Goal: Task Accomplishment & Management: Use online tool/utility

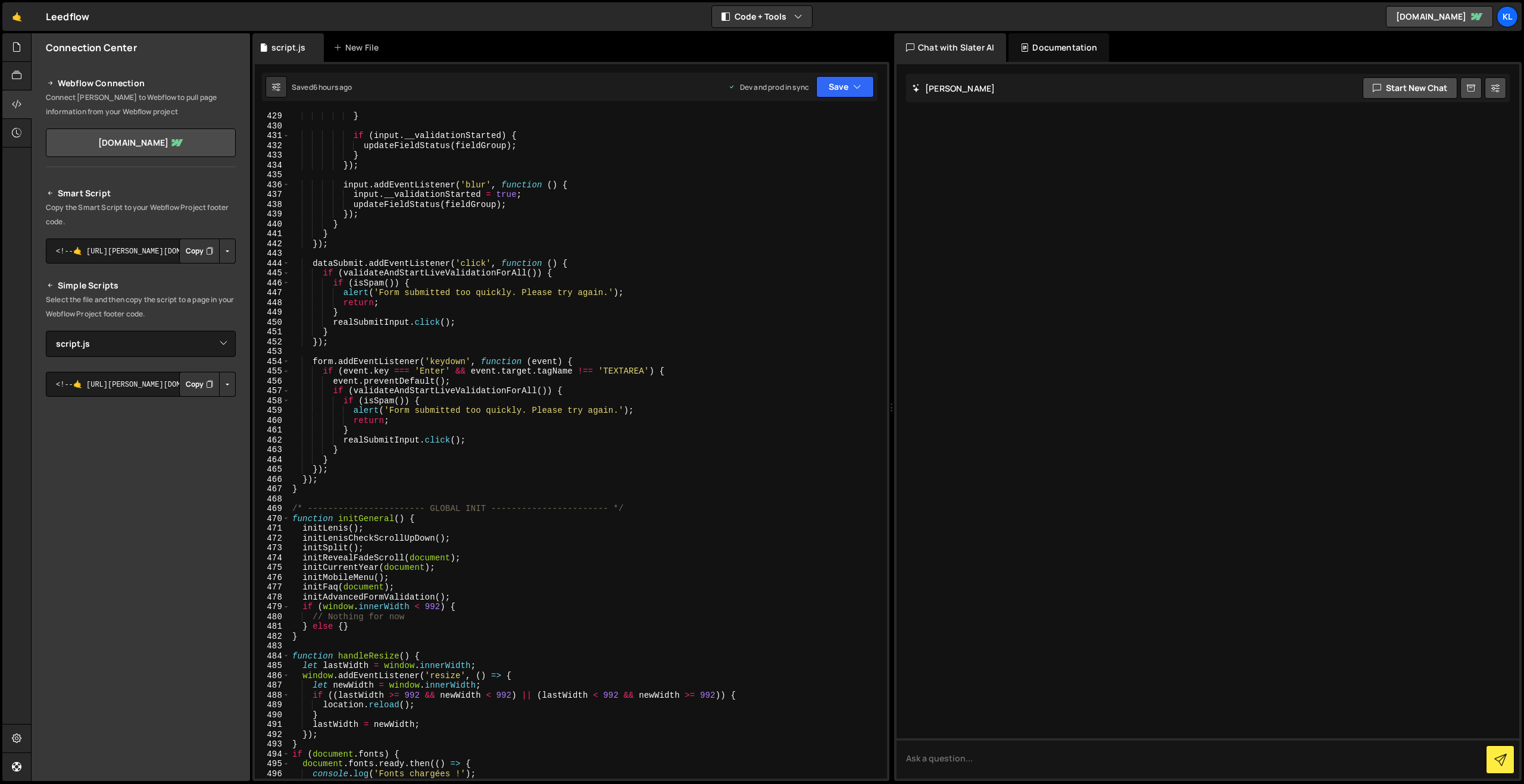
select select "48413"
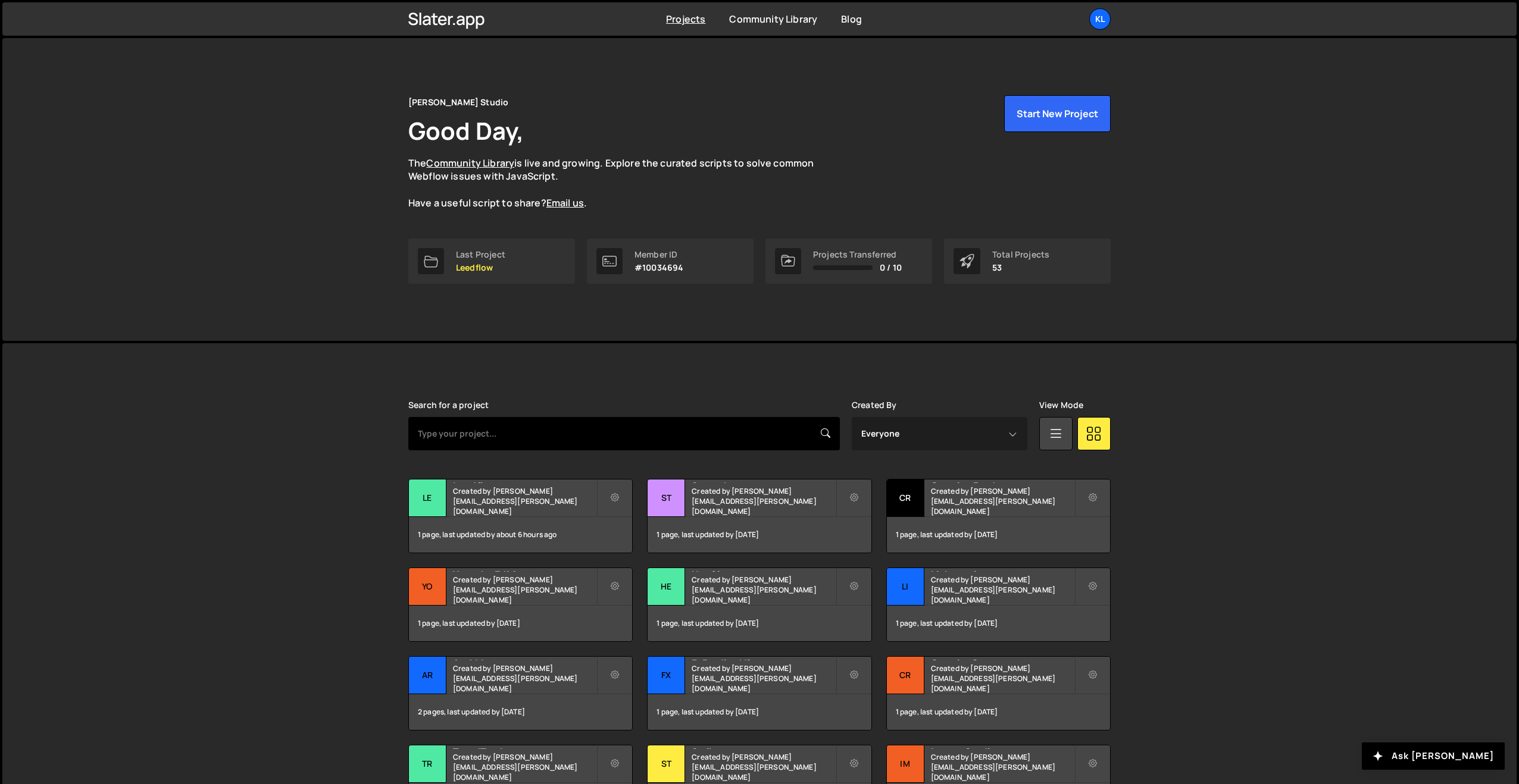
click at [538, 445] on input "text" at bounding box center [624, 434] width 431 height 33
type input "zecom"
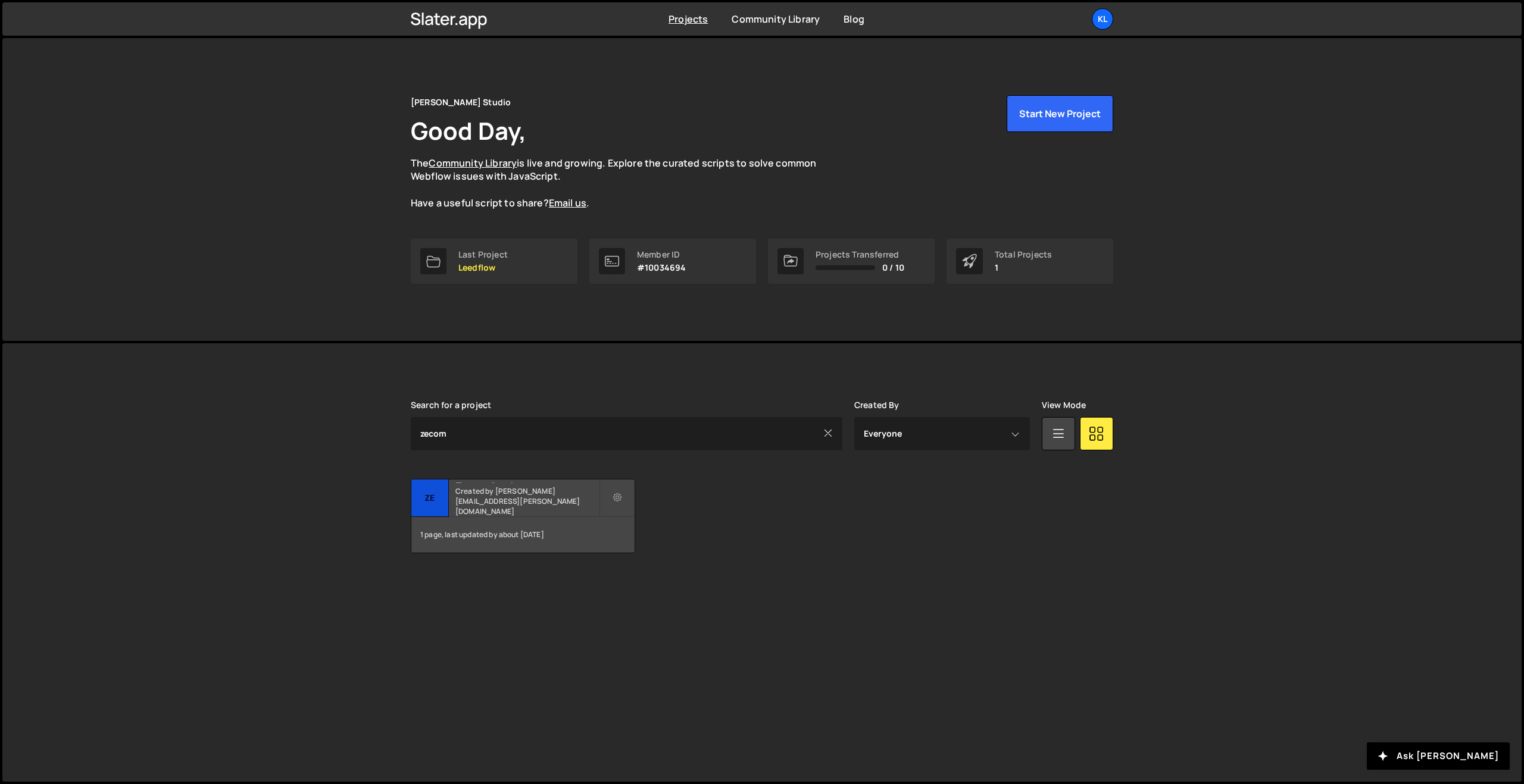
click at [463, 499] on div "Zecom Academy Created by clem.deodat@gmail.com" at bounding box center [523, 498] width 223 height 37
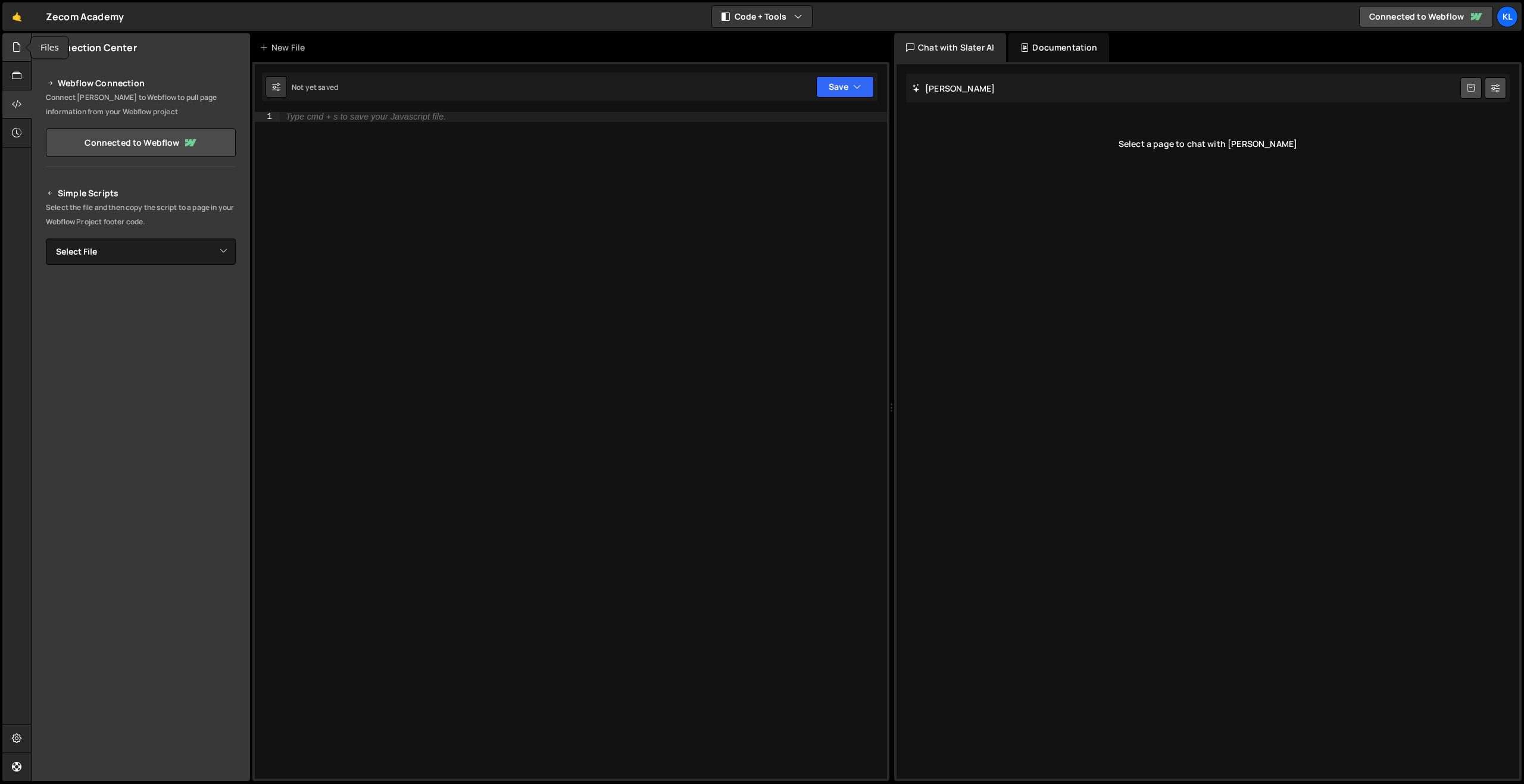
click at [5, 42] on div at bounding box center [17, 47] width 29 height 29
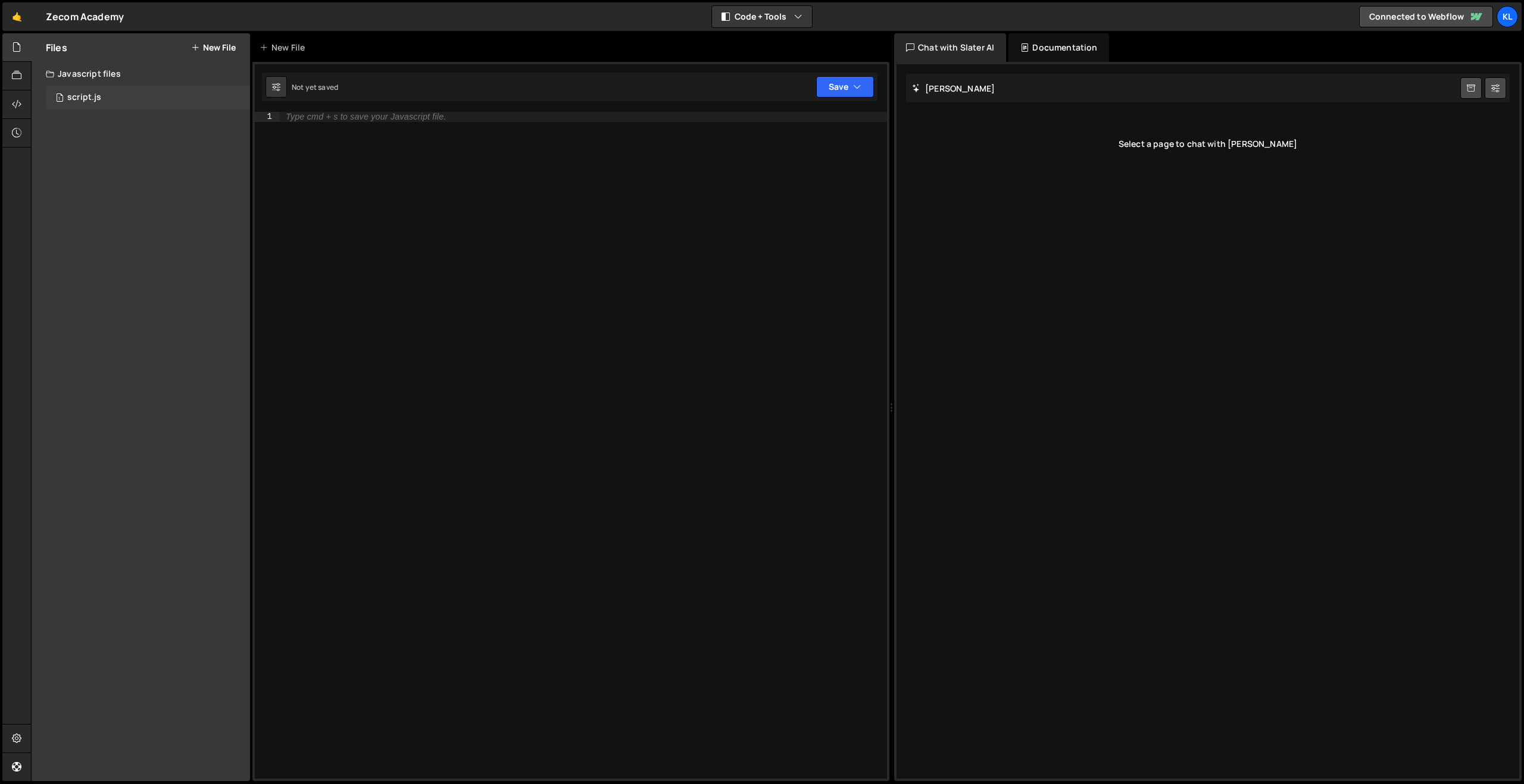
click at [76, 94] on div "script.js" at bounding box center [84, 98] width 34 height 11
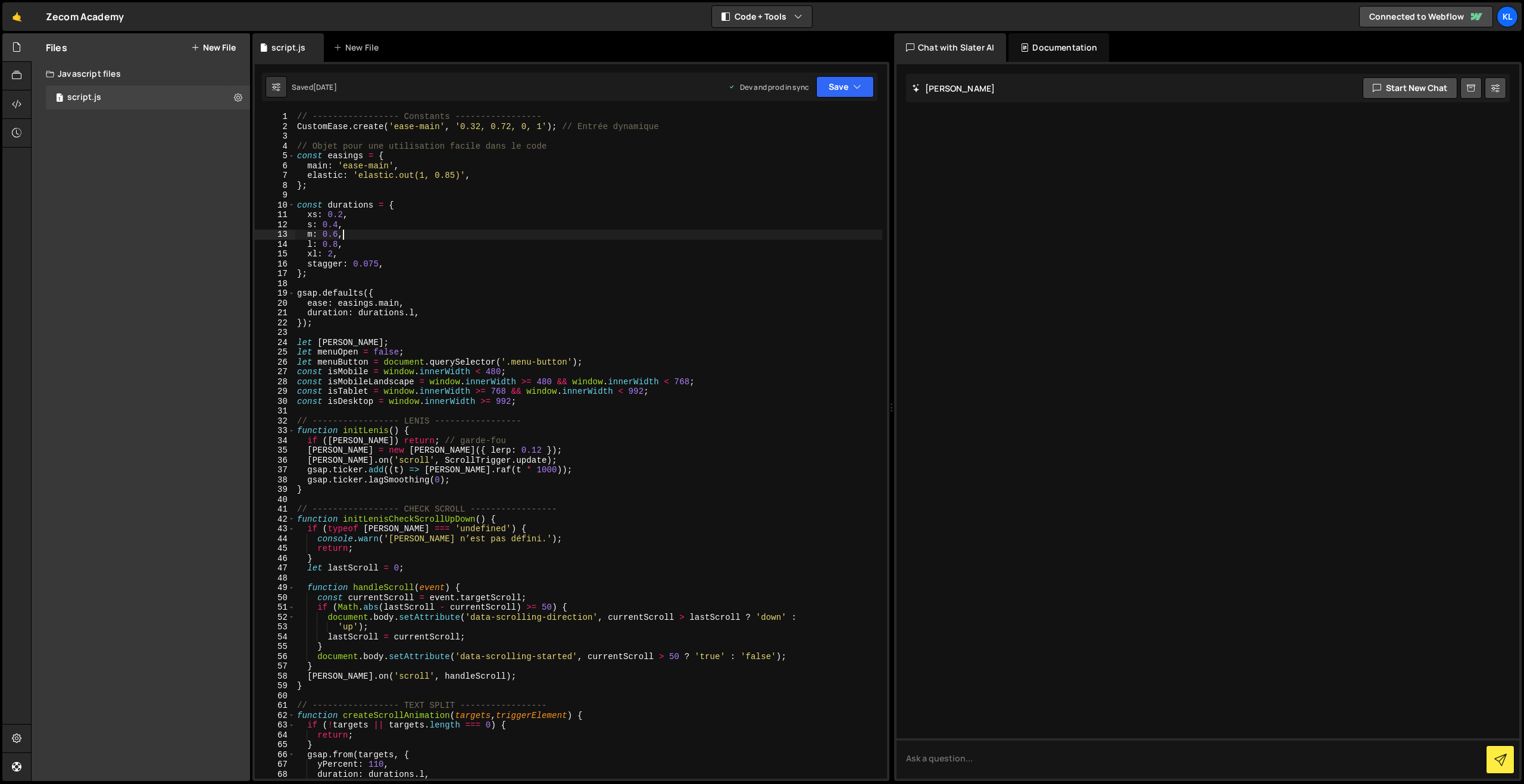
drag, startPoint x: 522, startPoint y: 239, endPoint x: 570, endPoint y: 201, distance: 61.2
click at [522, 239] on div "// ----------------- Constants ----------------- CustomEase . create ( 'ease-ma…" at bounding box center [588, 454] width 588 height 686
type textarea "}"
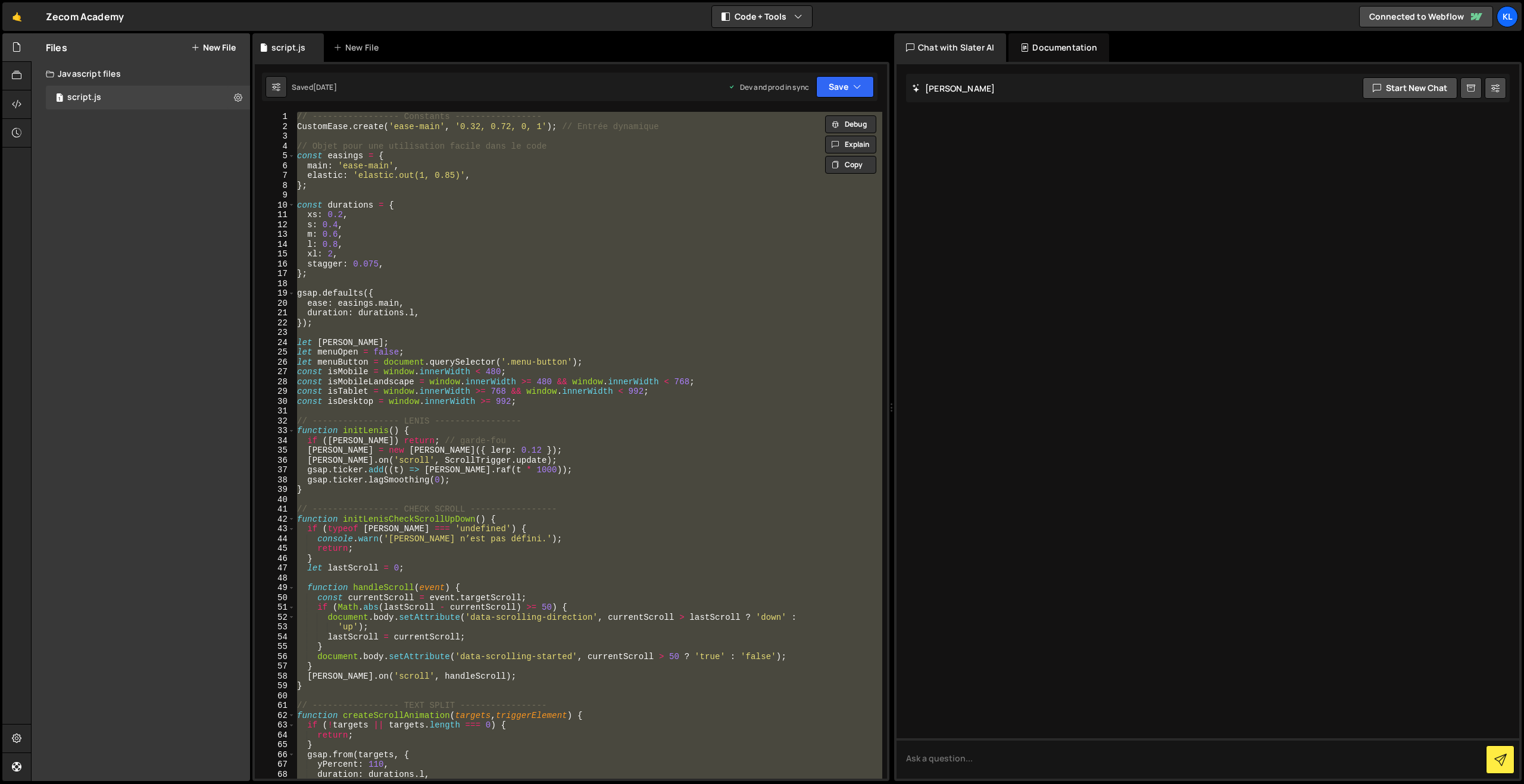
paste textarea
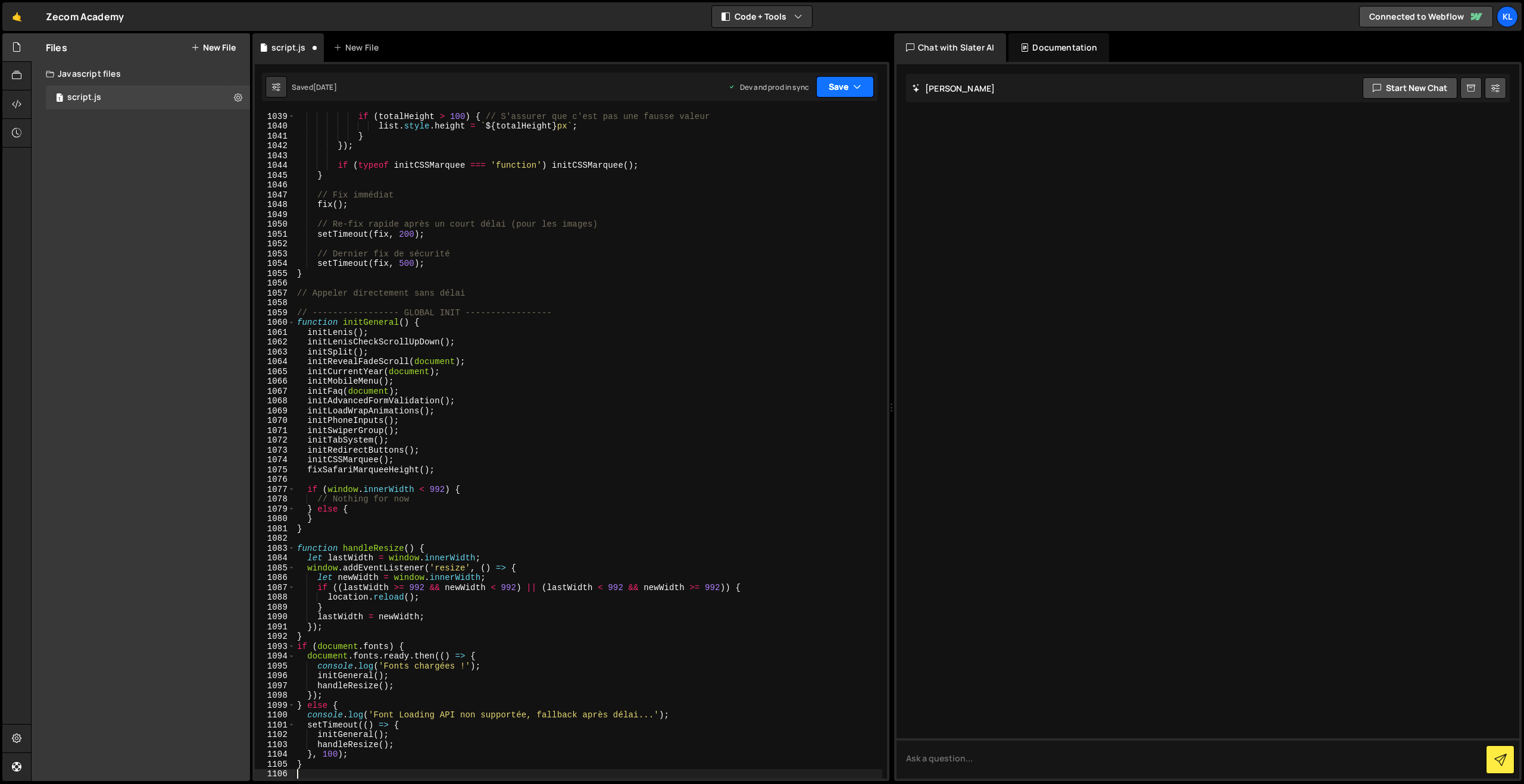
click at [829, 84] on button "Save" at bounding box center [845, 87] width 58 height 21
click at [795, 154] on div "Save to Production S" at bounding box center [804, 155] width 124 height 12
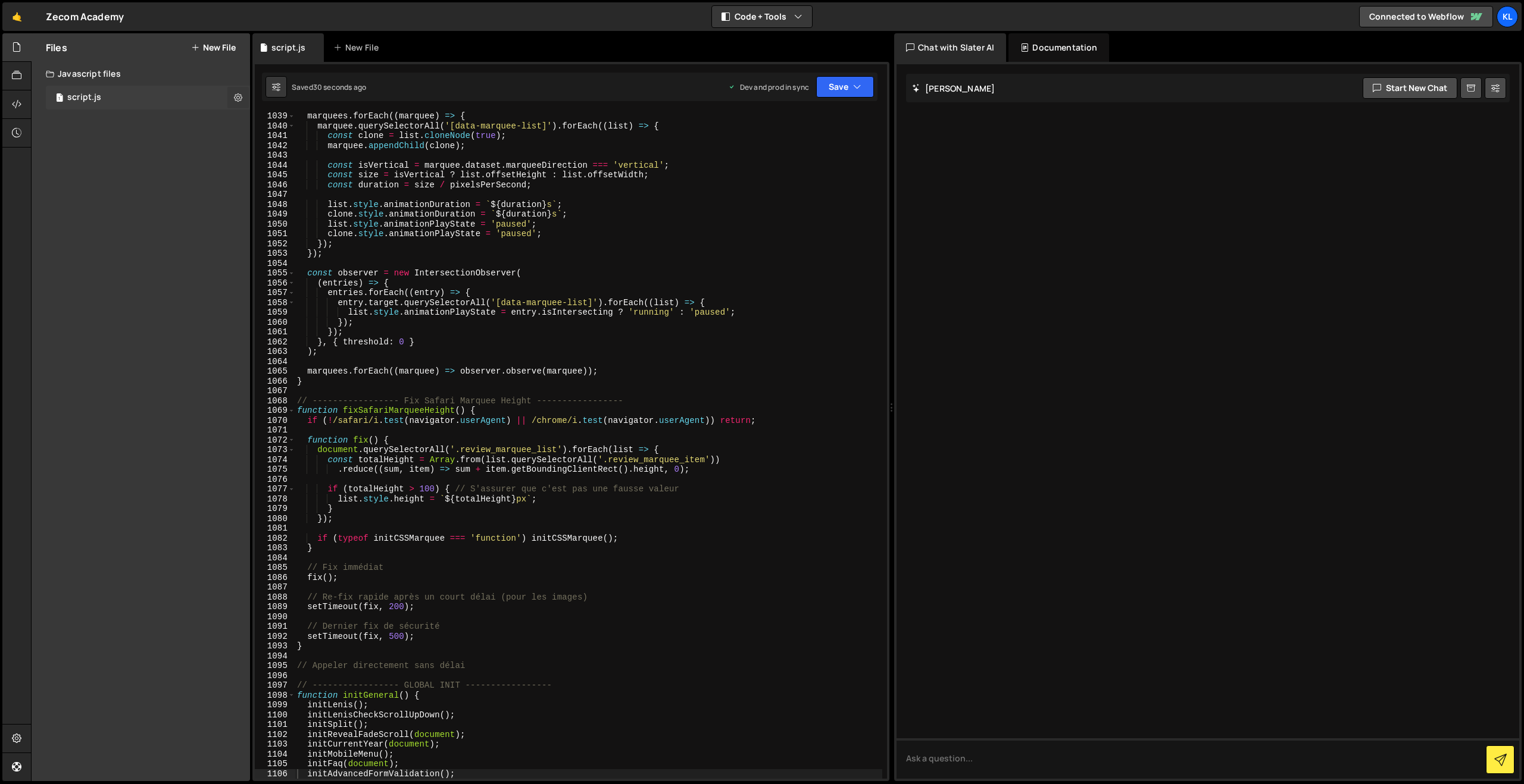
click at [237, 94] on icon at bounding box center [238, 97] width 8 height 11
drag, startPoint x: 152, startPoint y: 192, endPoint x: 155, endPoint y: 164, distance: 28.2
click at [152, 192] on div "Files New File Javascript files 1 script.js 0 CSS files Copy share link Edit Fi…" at bounding box center [140, 407] width 219 height 748
click at [13, 100] on icon at bounding box center [17, 104] width 9 height 13
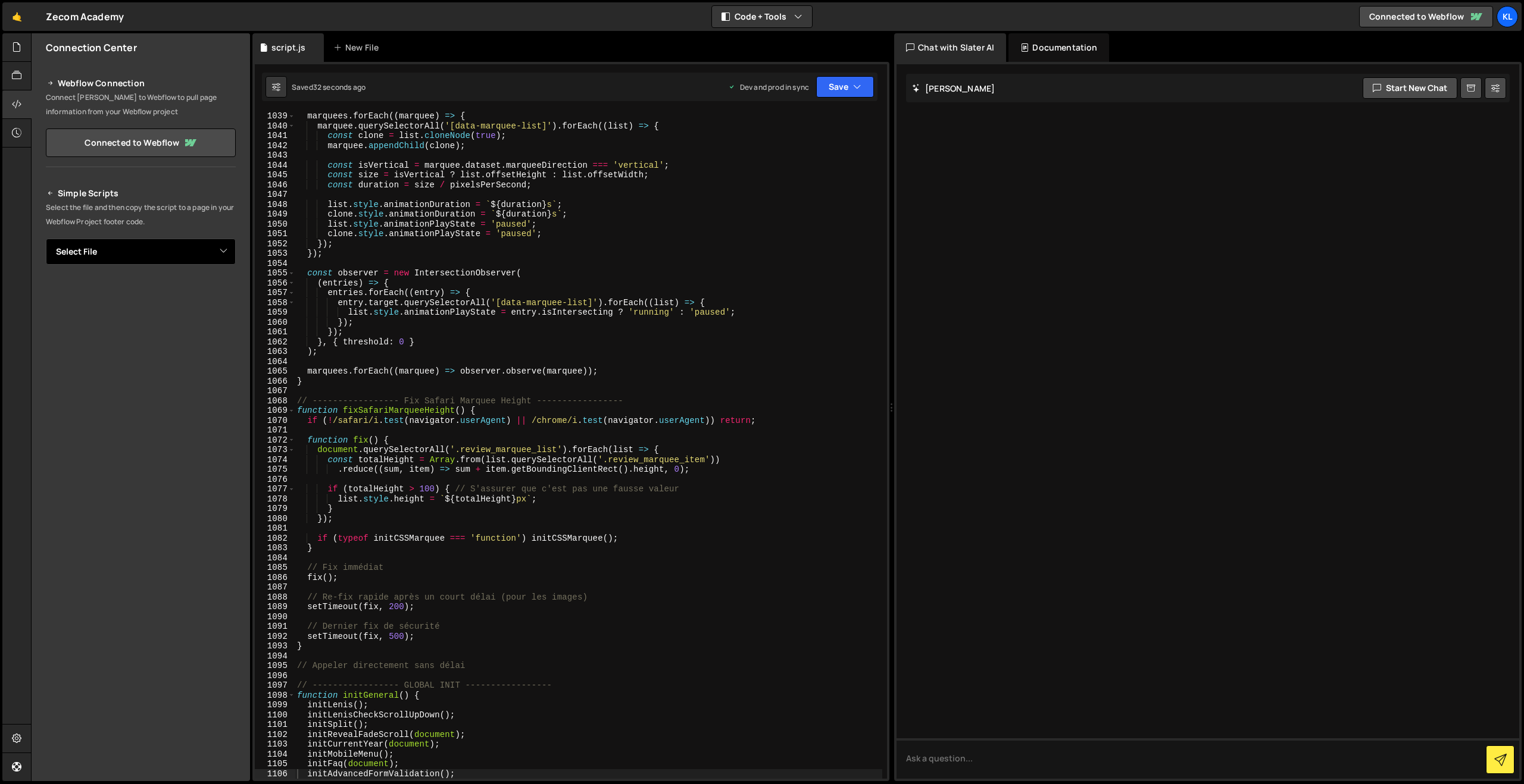
click at [148, 253] on select "Select File script.js" at bounding box center [141, 251] width 190 height 26
select select "45160"
click at [46, 239] on select "Select File script.js" at bounding box center [141, 251] width 190 height 26
click at [202, 291] on button "Copy" at bounding box center [199, 291] width 41 height 25
click at [556, 432] on div "marquees . forEach (( marquee ) => { marquee . querySelectorAll ( '[data-marque…" at bounding box center [588, 454] width 588 height 686
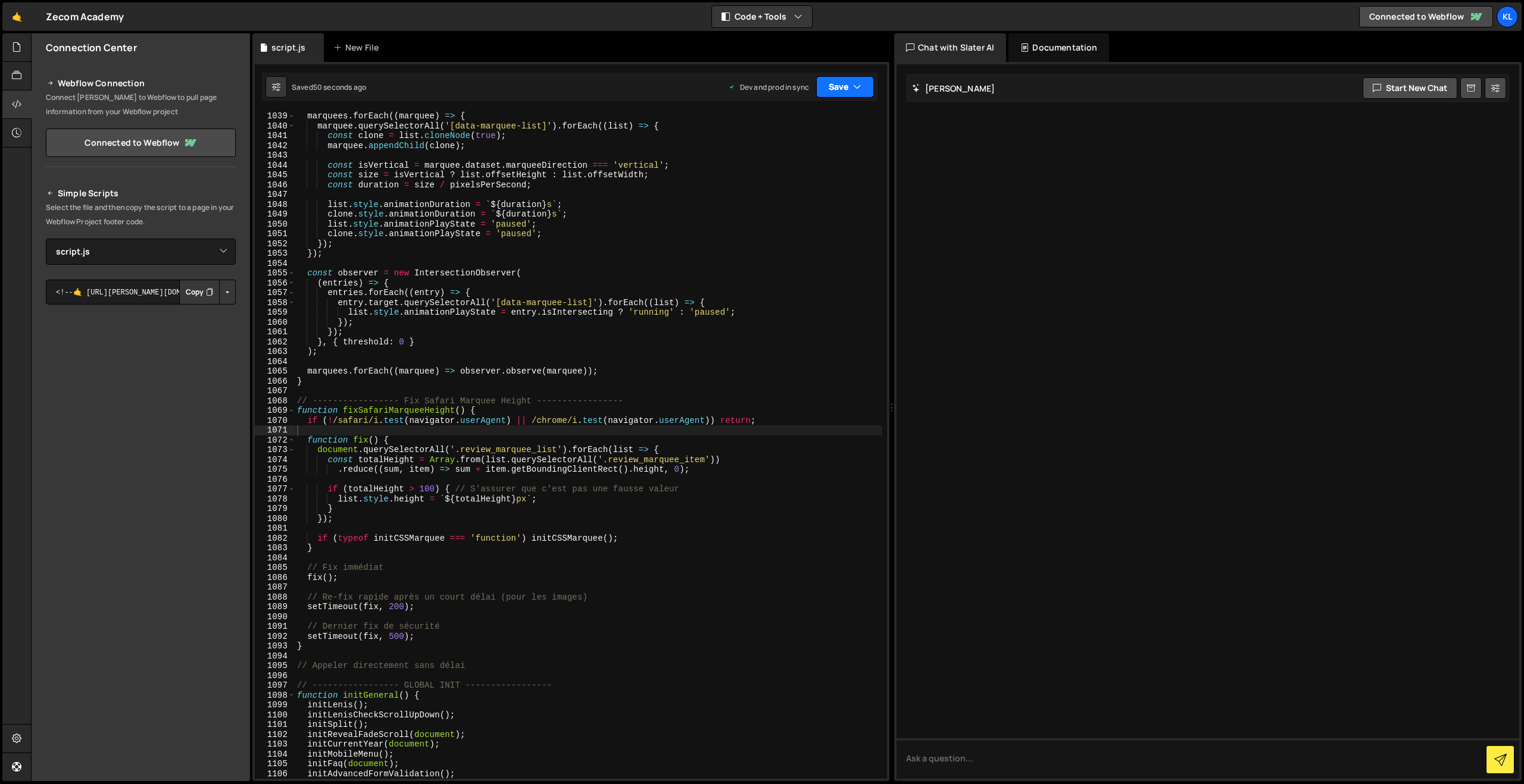
drag, startPoint x: 847, startPoint y: 88, endPoint x: 841, endPoint y: 95, distance: 9.2
click at [846, 86] on button "Save" at bounding box center [845, 87] width 58 height 21
click at [822, 158] on div "Save to Production S" at bounding box center [804, 155] width 124 height 12
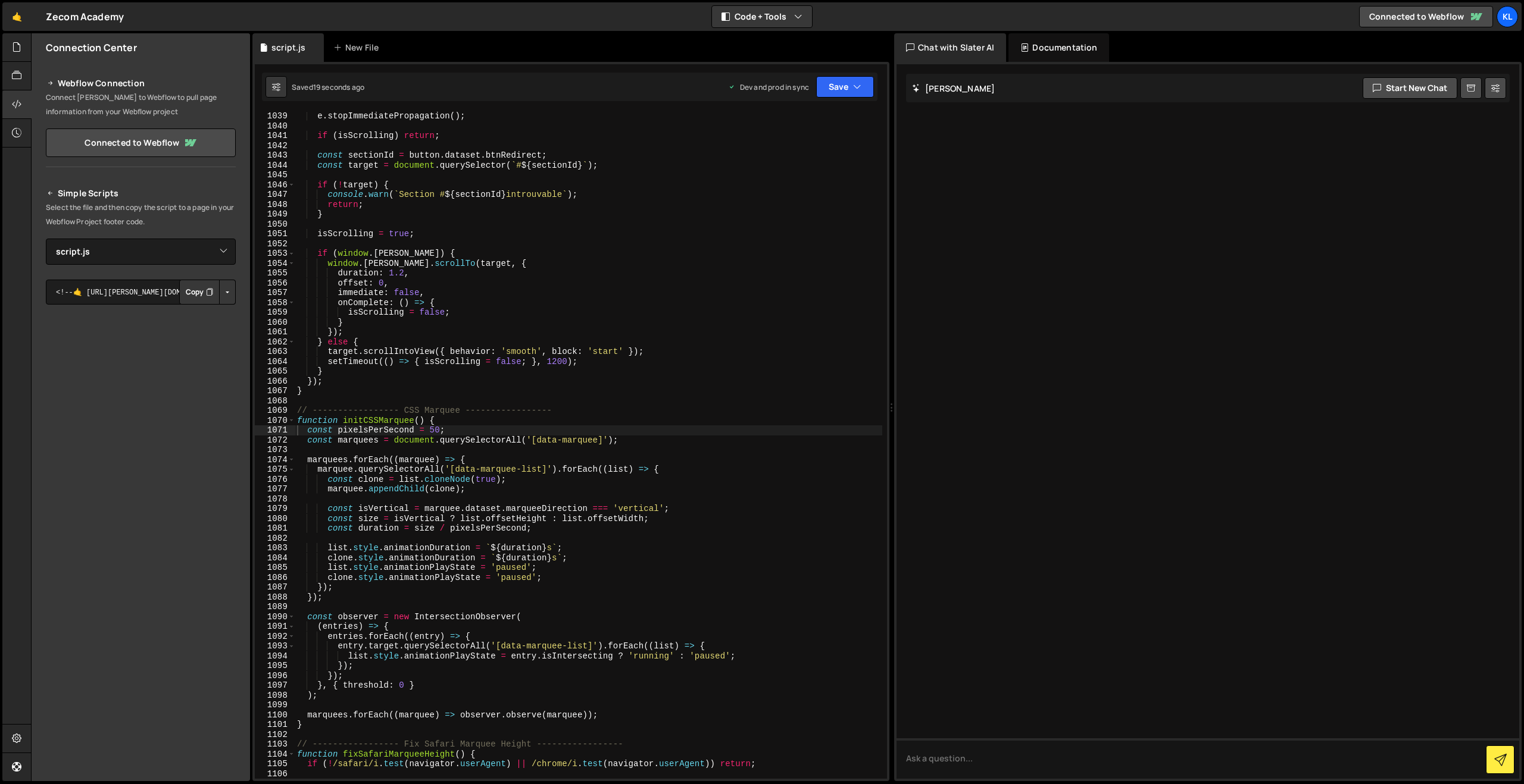
drag, startPoint x: 529, startPoint y: 328, endPoint x: 546, endPoint y: 311, distance: 24.0
click at [529, 328] on div "e . stopImmediatePropagation ( ) ; if ( isScrolling ) return ; const sectionId …" at bounding box center [588, 454] width 588 height 686
type textarea "}"
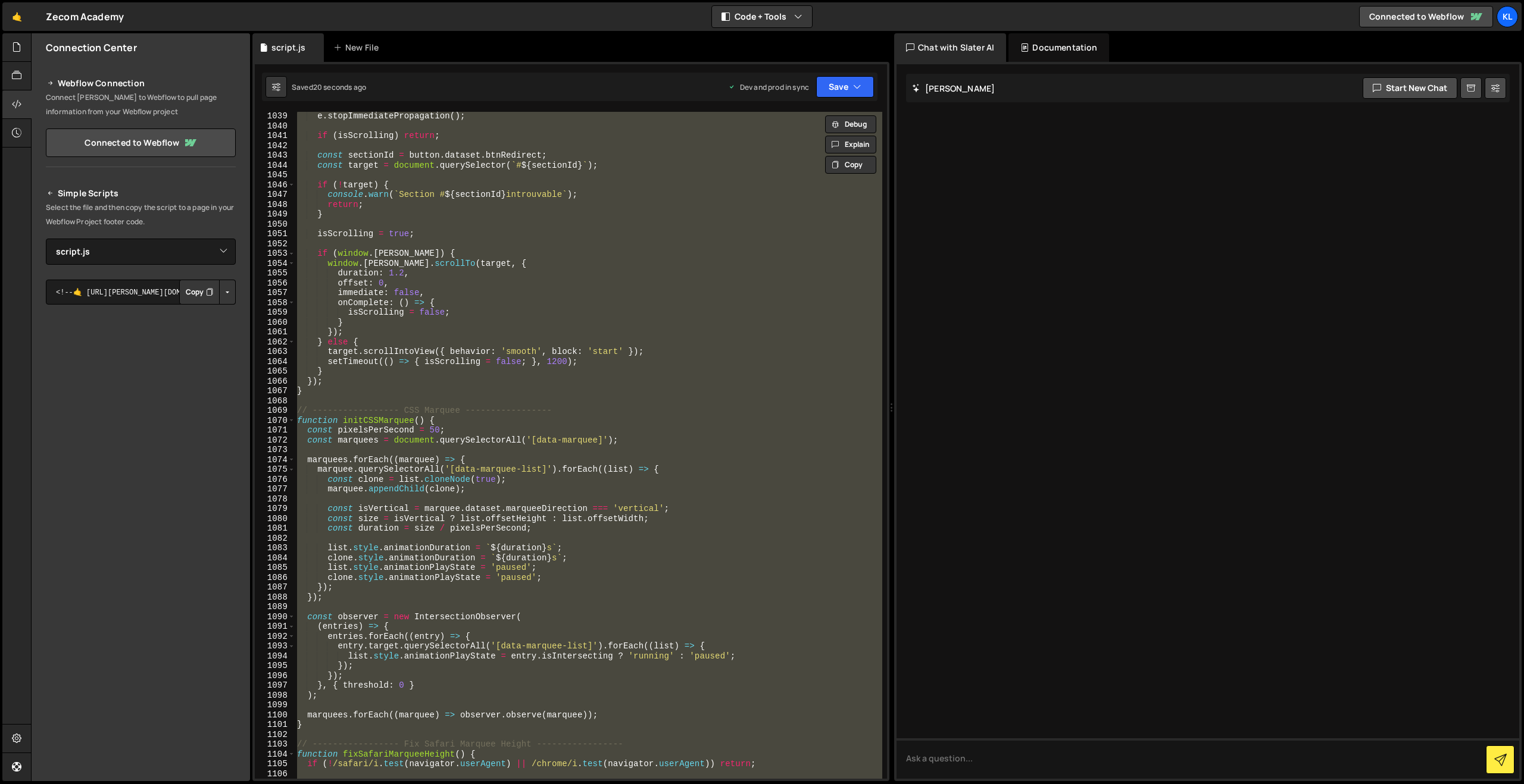
paste textarea
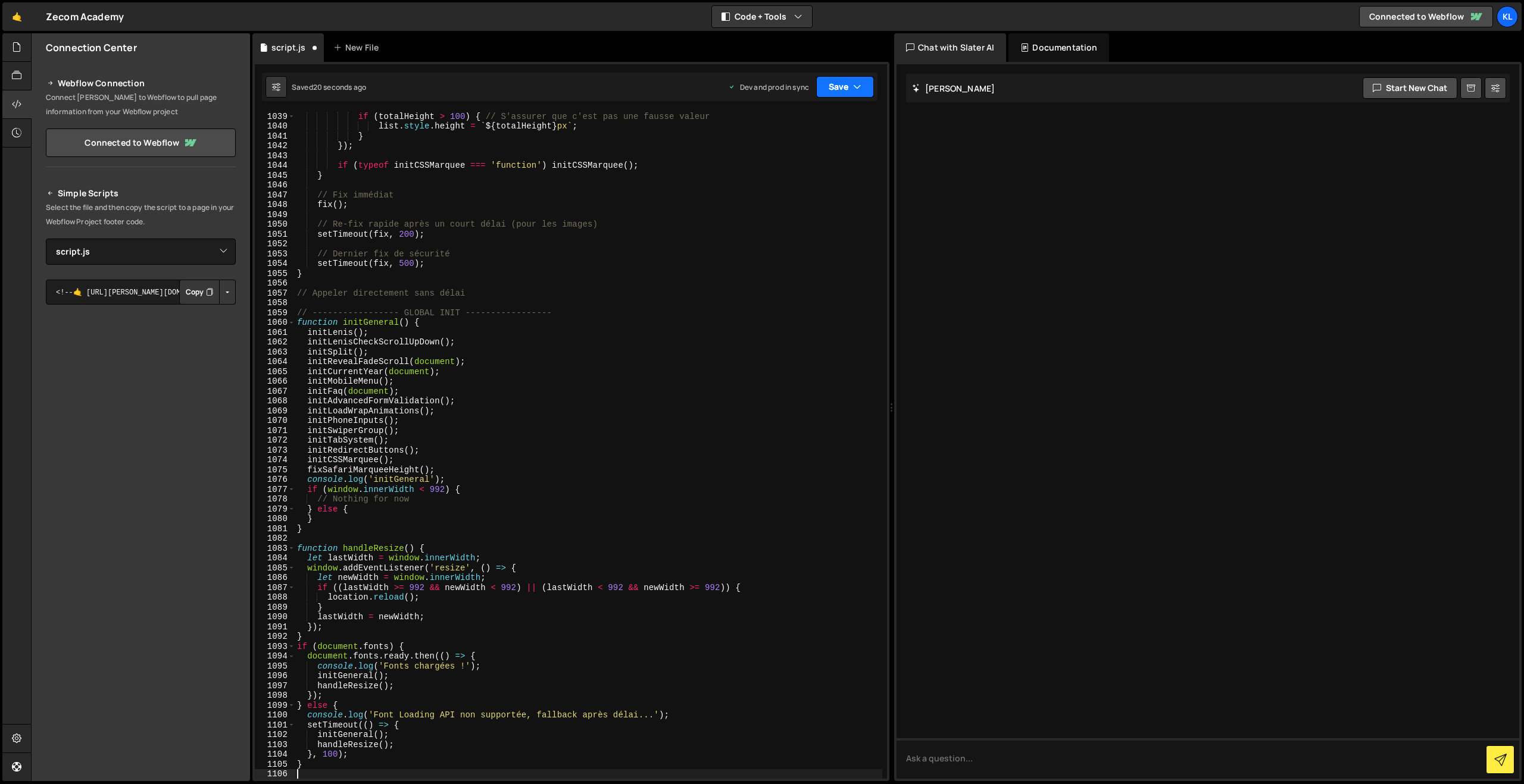
click at [844, 88] on button "Save" at bounding box center [845, 87] width 58 height 21
click at [793, 165] on div "19 seconds ago" at bounding box center [789, 167] width 51 height 10
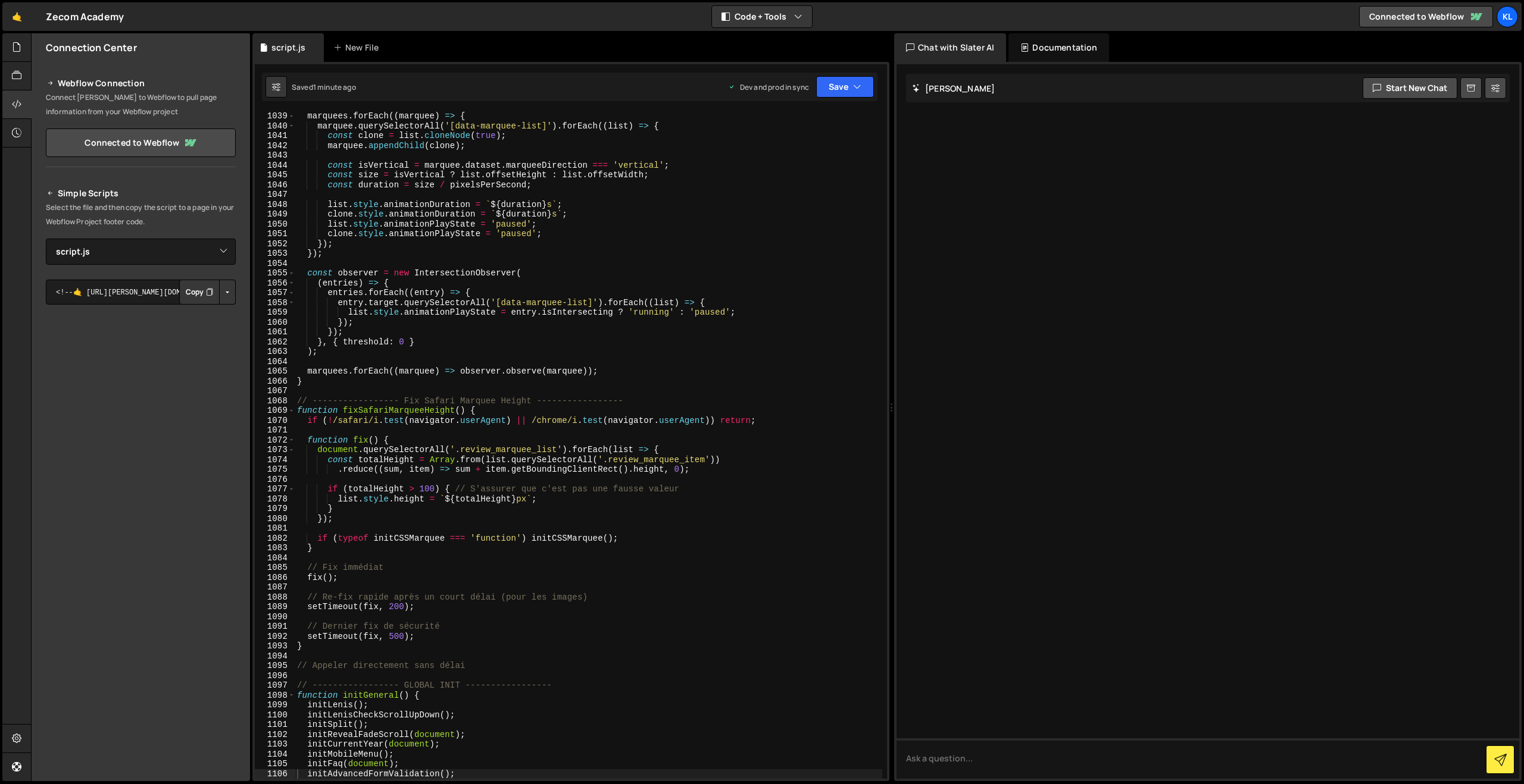
drag, startPoint x: 421, startPoint y: 273, endPoint x: 480, endPoint y: 249, distance: 63.7
click at [421, 273] on div "marquees . forEach (( marquee ) => { marquee . querySelectorAll ( '[data-marque…" at bounding box center [588, 454] width 588 height 686
type textarea "}"
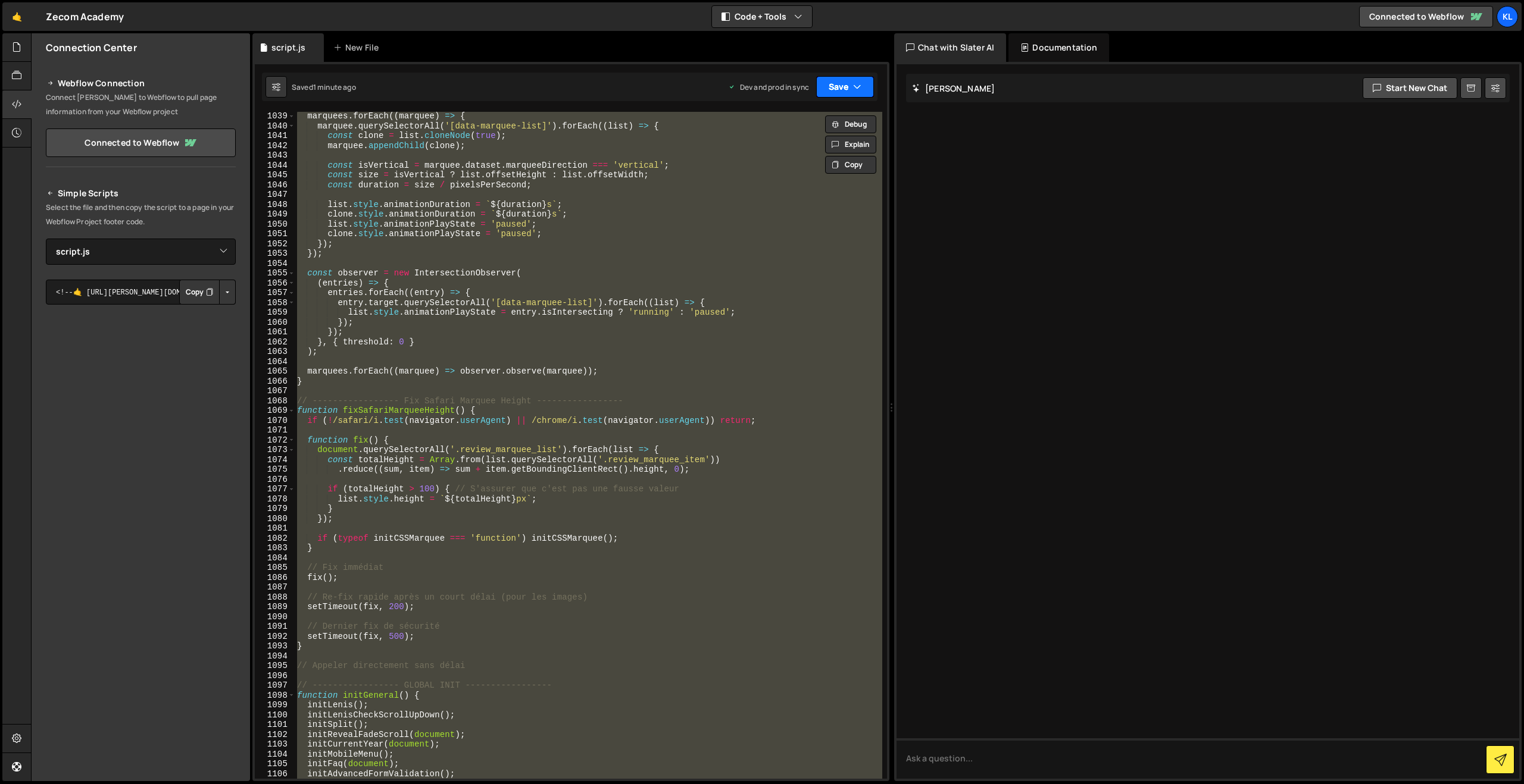
paste textarea
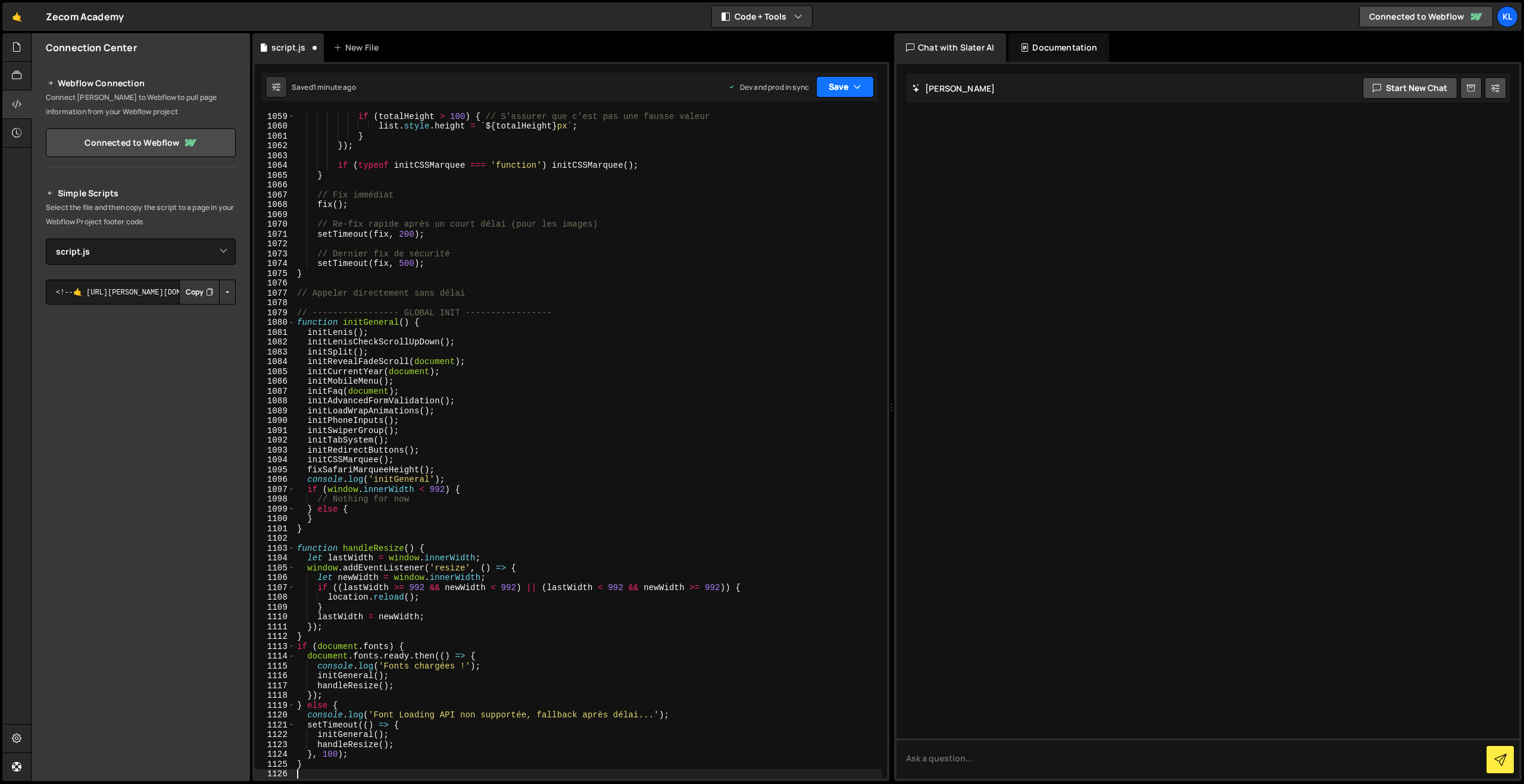
click at [831, 88] on button "Save" at bounding box center [845, 87] width 58 height 21
click at [799, 171] on div "1 minute ago" at bounding box center [784, 167] width 41 height 10
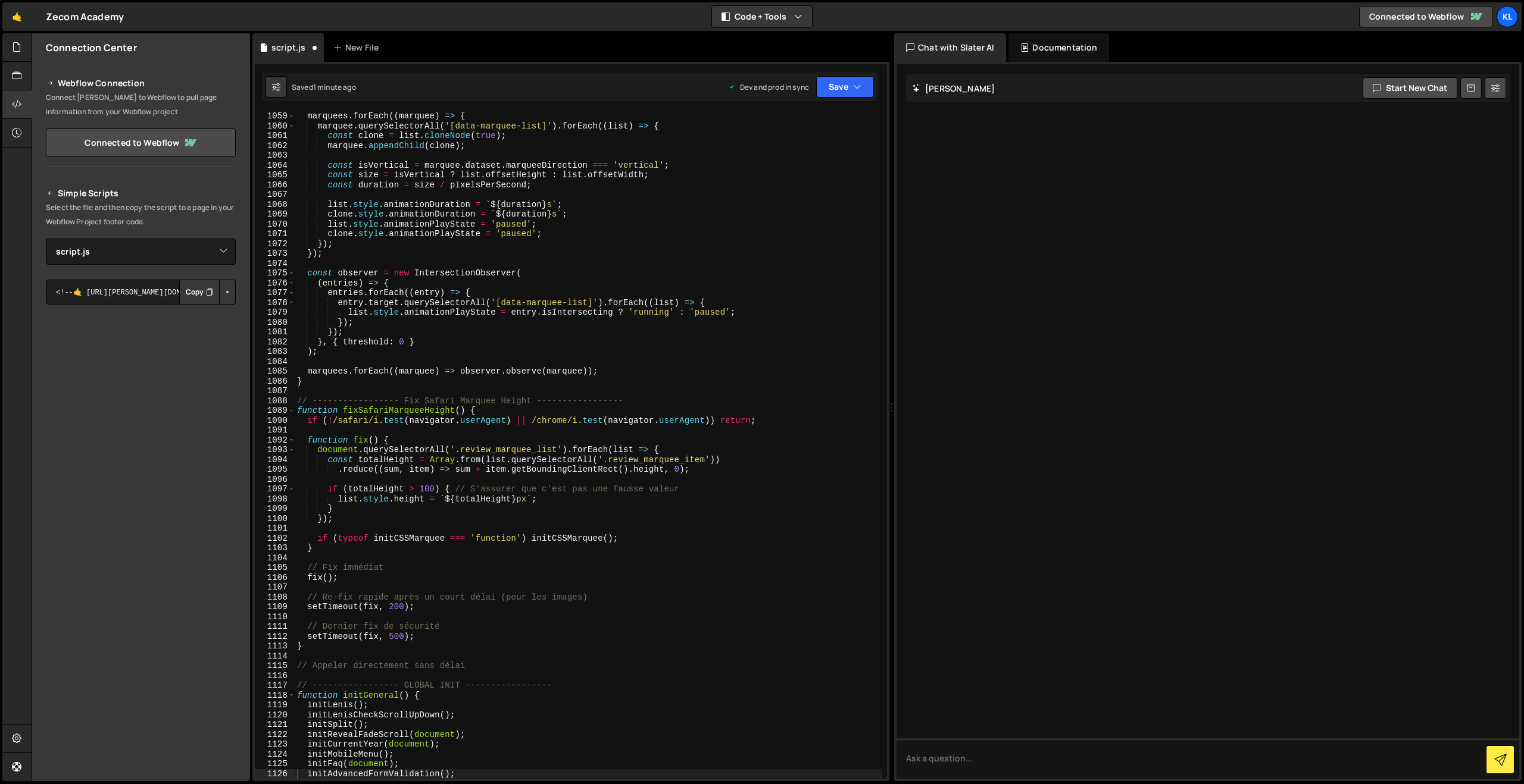
scroll to position [10388, 0]
drag, startPoint x: 643, startPoint y: 342, endPoint x: 647, endPoint y: 333, distance: 9.8
click at [643, 342] on div "marquees . forEach (( marquee ) => { marquee . querySelectorAll ( '[data-marque…" at bounding box center [588, 454] width 588 height 686
type textarea "}"
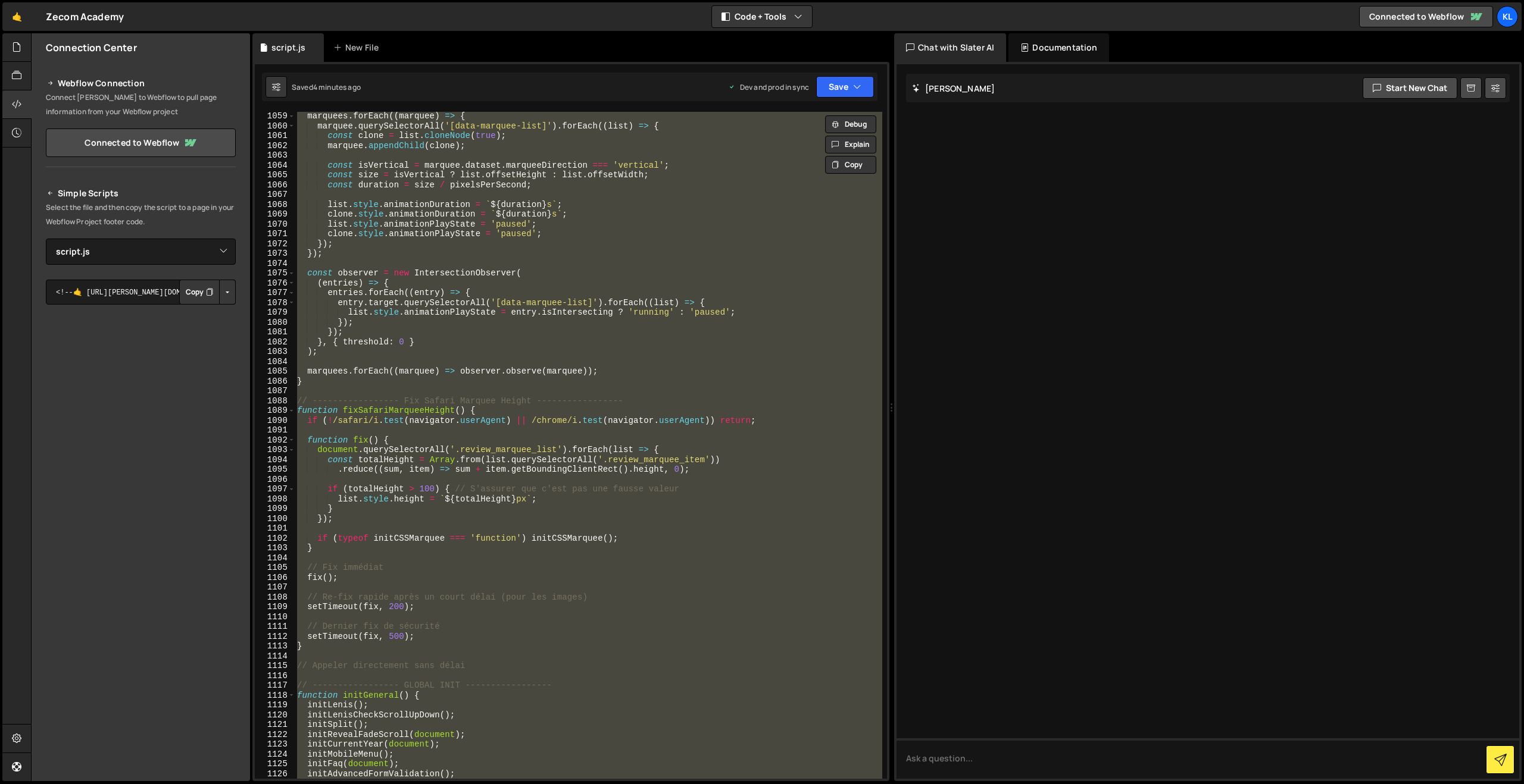
paste textarea
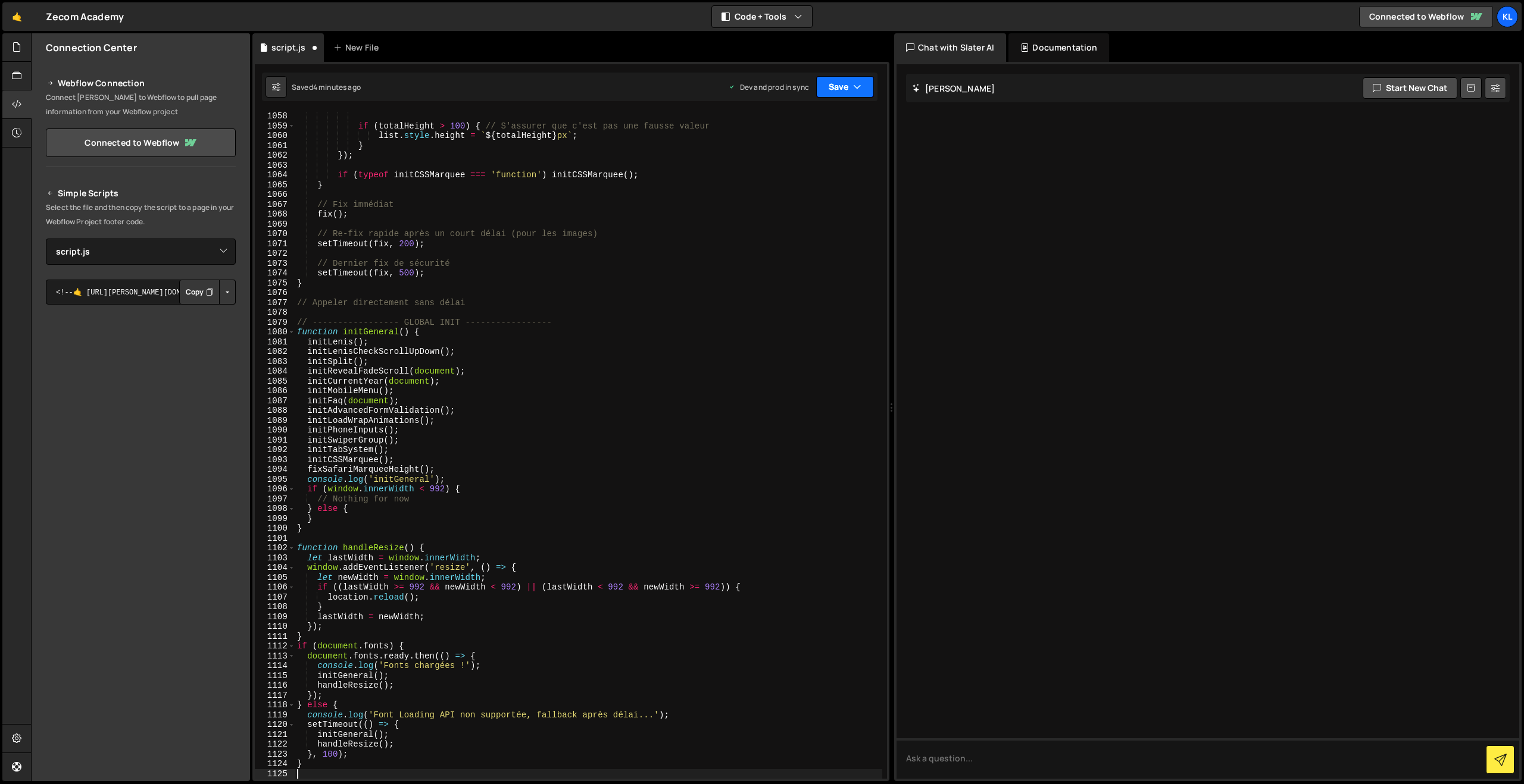
click at [834, 96] on button "Save" at bounding box center [845, 87] width 58 height 21
click at [792, 164] on div "4 minutes ago" at bounding box center [786, 167] width 46 height 10
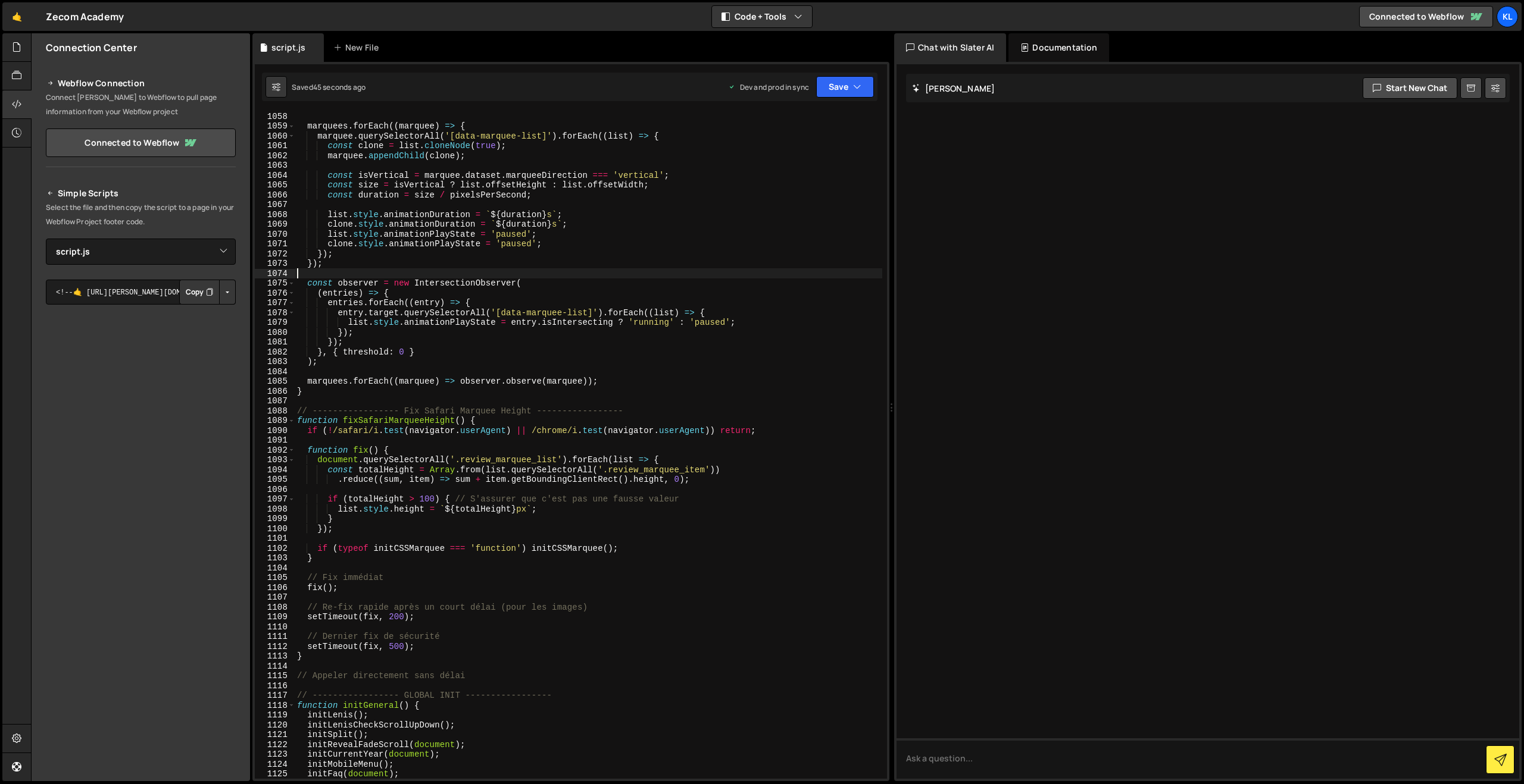
click at [580, 279] on div "marquees . forEach (( marquee ) => { marquee . querySelectorAll ( '[data-marque…" at bounding box center [588, 454] width 588 height 686
type textarea "}"
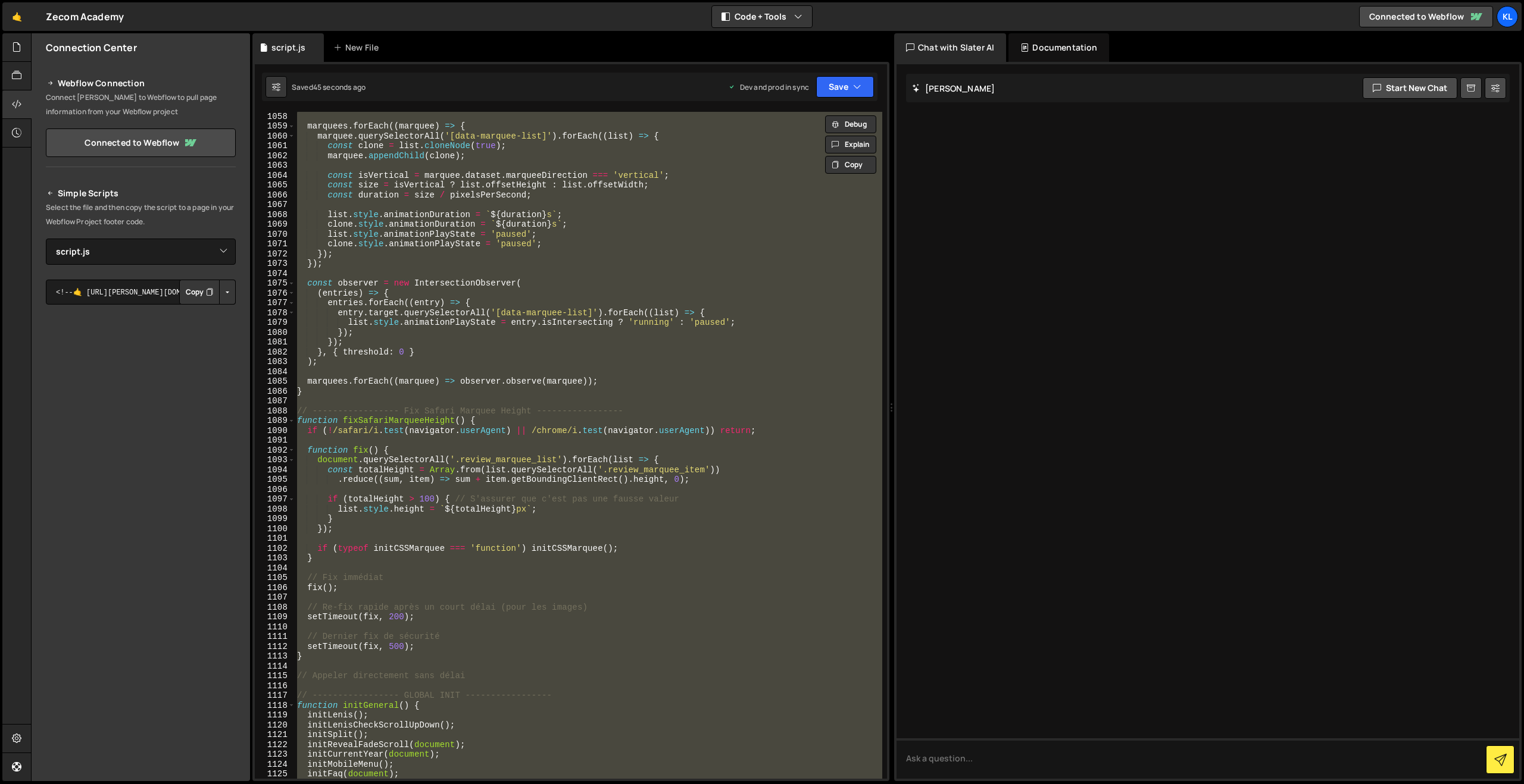
paste textarea
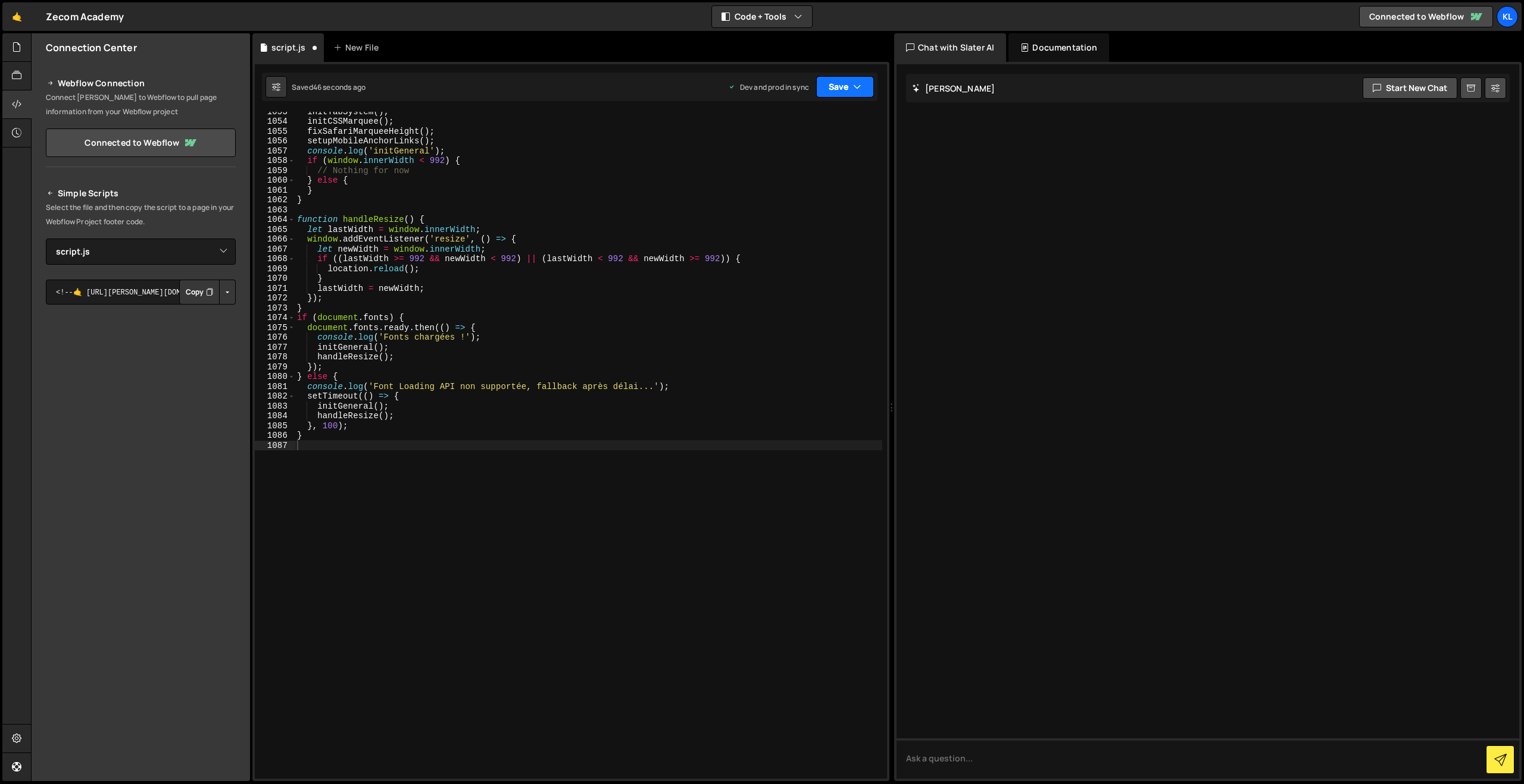
drag, startPoint x: 842, startPoint y: 95, endPoint x: 832, endPoint y: 106, distance: 14.9
click at [841, 95] on button "Save" at bounding box center [845, 87] width 58 height 21
click at [795, 152] on div "Save to Production S" at bounding box center [804, 155] width 124 height 12
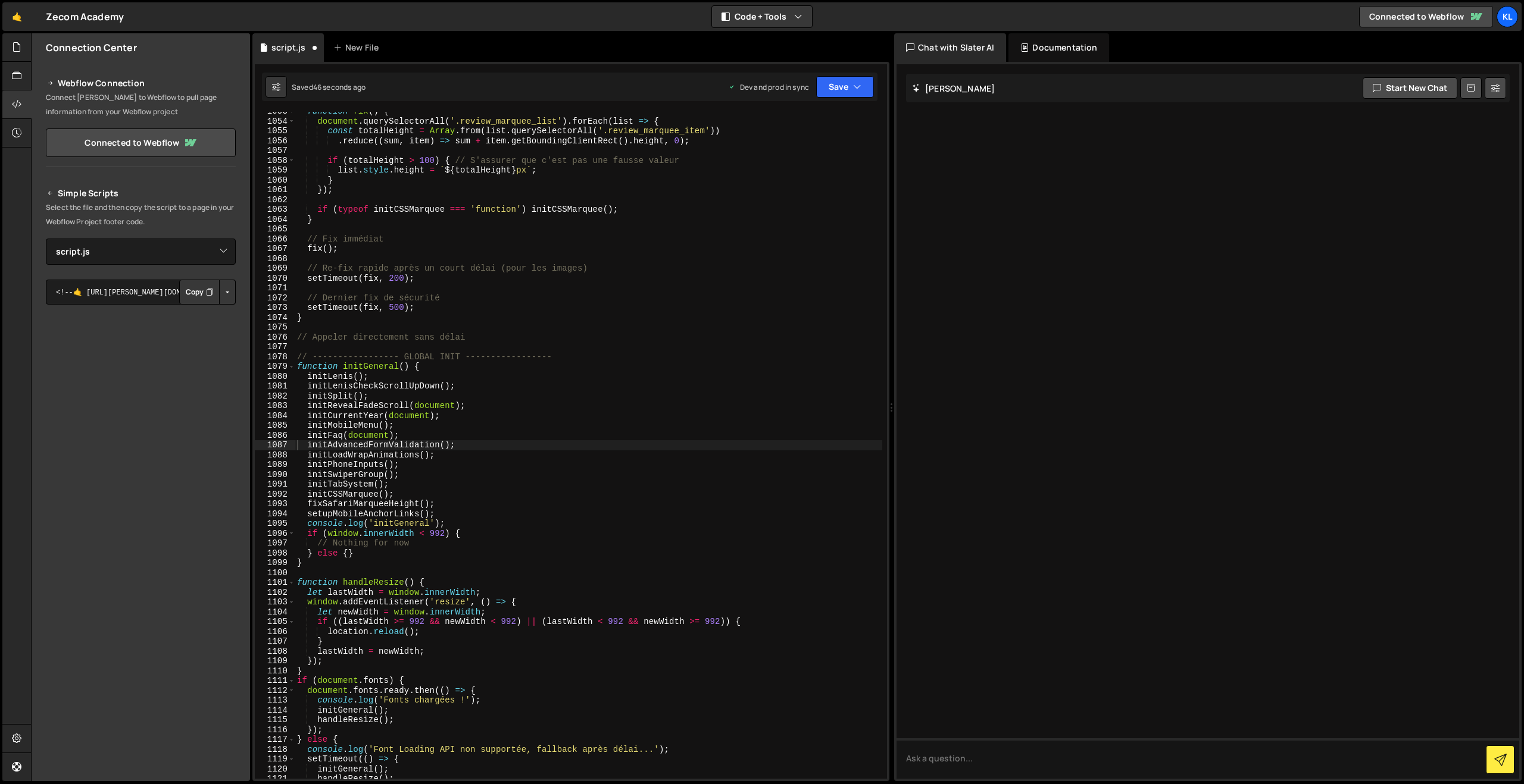
scroll to position [10334, 0]
click at [548, 253] on div "function fix ( ) { document . querySelectorAll ( '.review_marquee_list' ) . for…" at bounding box center [588, 449] width 588 height 686
type textarea "}"
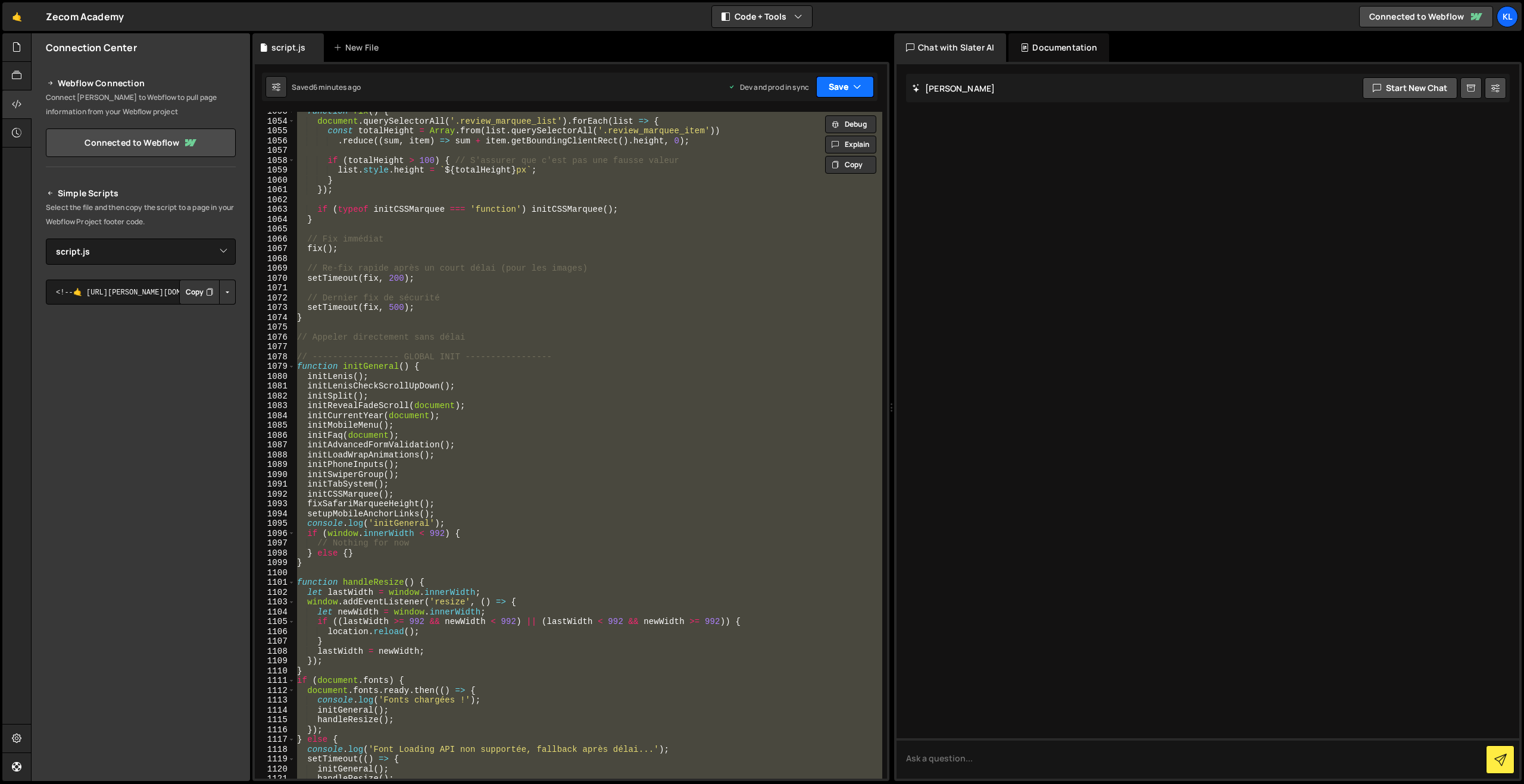
paste textarea
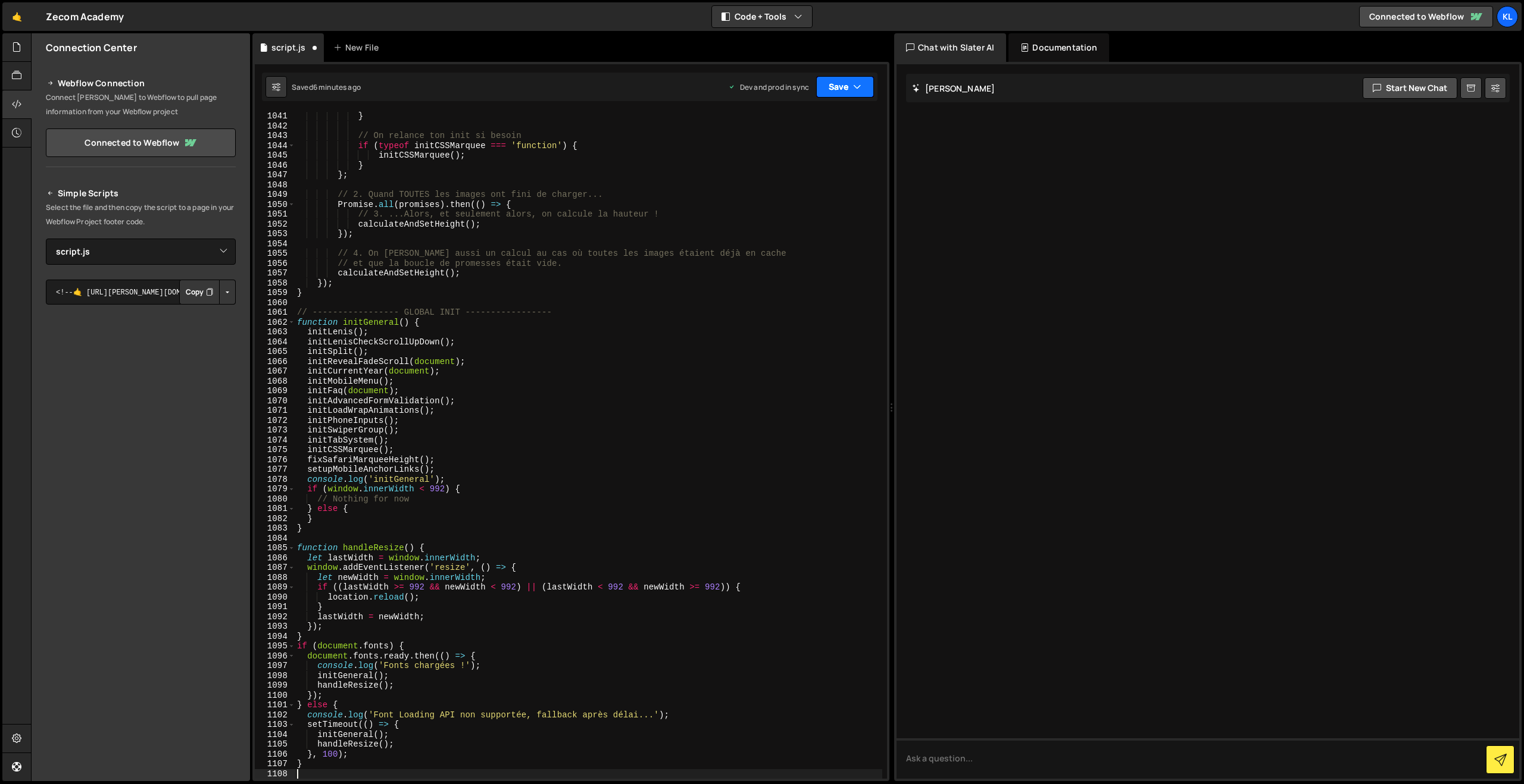
click at [845, 84] on button "Save" at bounding box center [845, 87] width 58 height 21
drag, startPoint x: 790, startPoint y: 175, endPoint x: 790, endPoint y: 168, distance: 7.0
click at [790, 174] on button "Save to Production S Saved 6 minutes ago" at bounding box center [805, 162] width 143 height 39
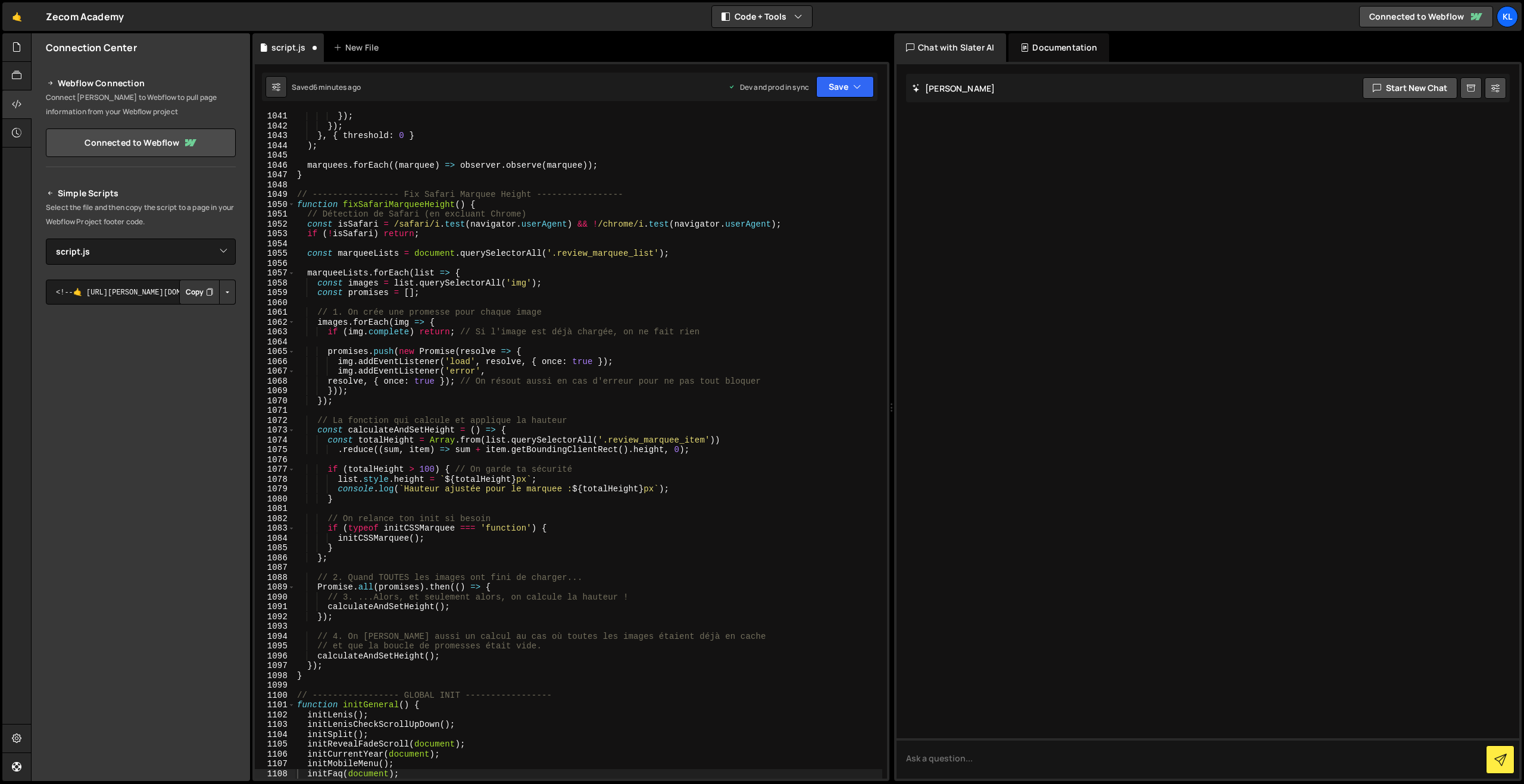
scroll to position [10211, 0]
